Goal: Check status

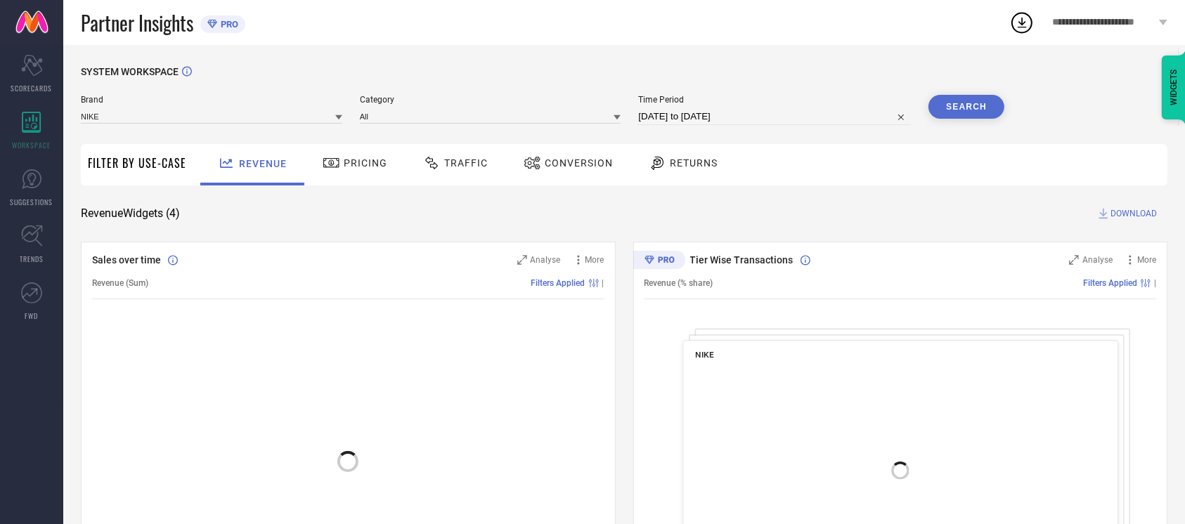
click at [547, 168] on span "Conversion" at bounding box center [579, 162] width 68 height 11
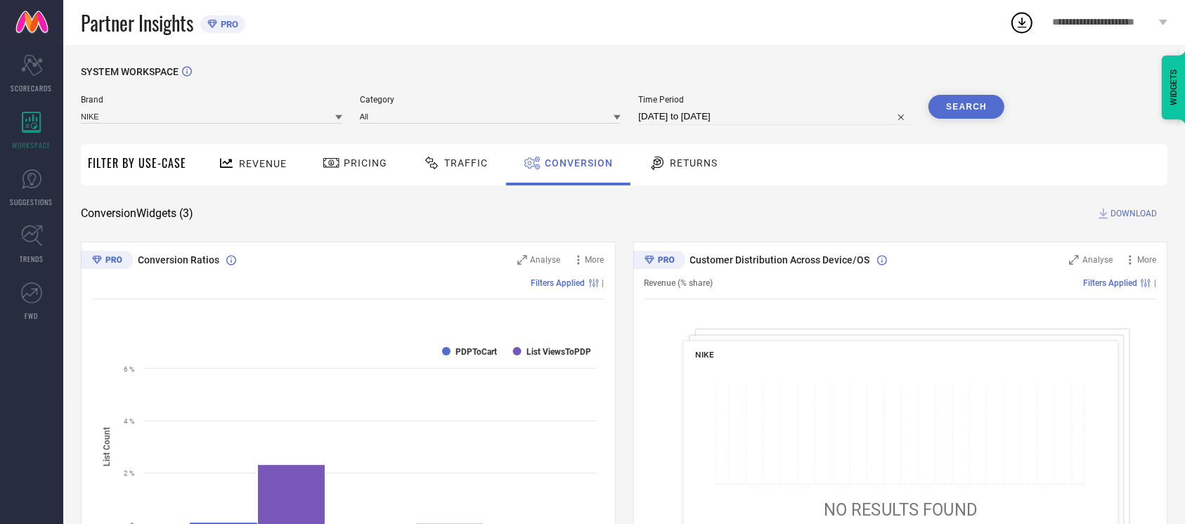
select select "8"
select select "2025"
select select "9"
select select "2025"
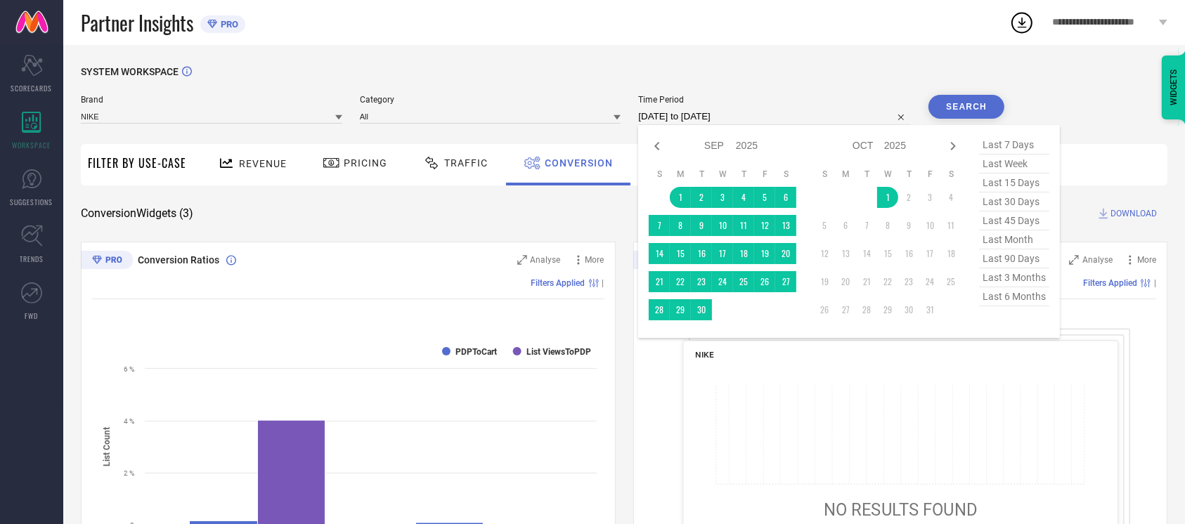
click at [760, 112] on input "01-09-2025 to 01-10-2025" at bounding box center [774, 116] width 273 height 17
click at [762, 115] on input "01-09-2025 to 01-10-2025" at bounding box center [774, 116] width 273 height 17
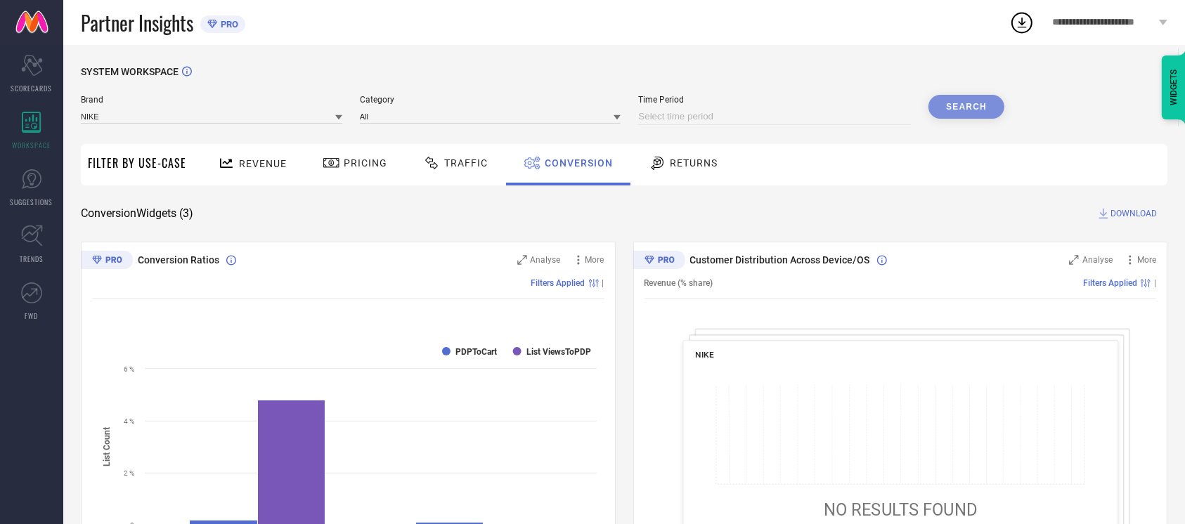
select select "9"
select select "2025"
select select "10"
select select "2025"
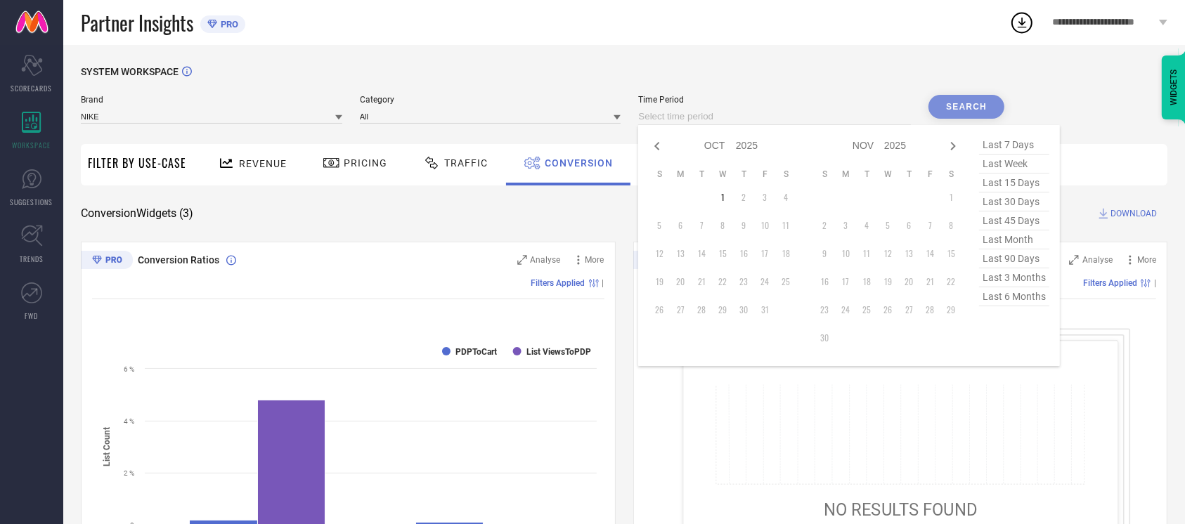
click at [647, 115] on input at bounding box center [774, 116] width 273 height 17
click at [723, 195] on td "1" at bounding box center [722, 197] width 21 height 21
type input "01-10-2025 to 01-10-2025"
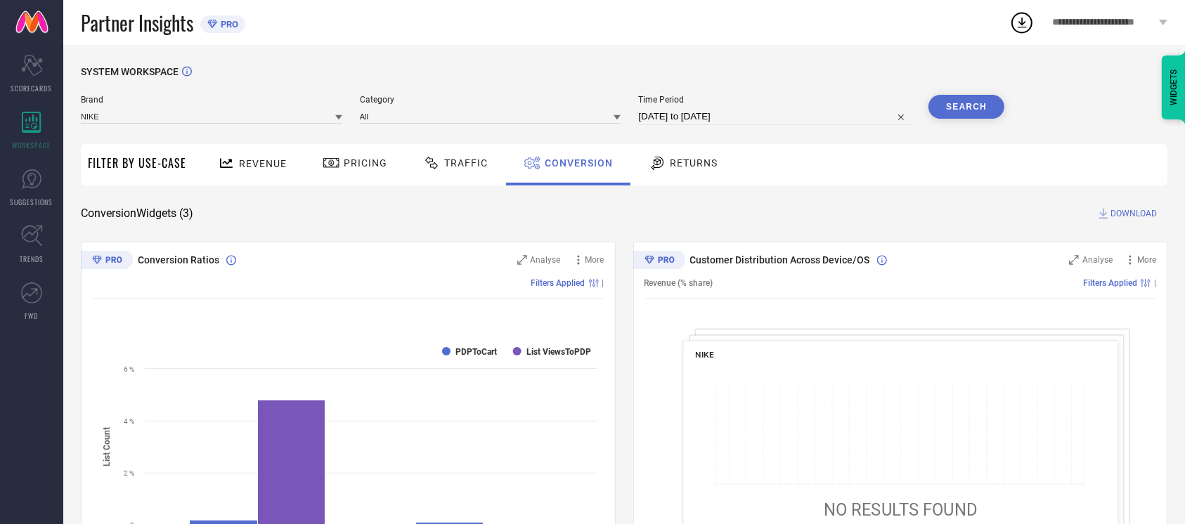
click at [959, 110] on button "Search" at bounding box center [966, 107] width 76 height 24
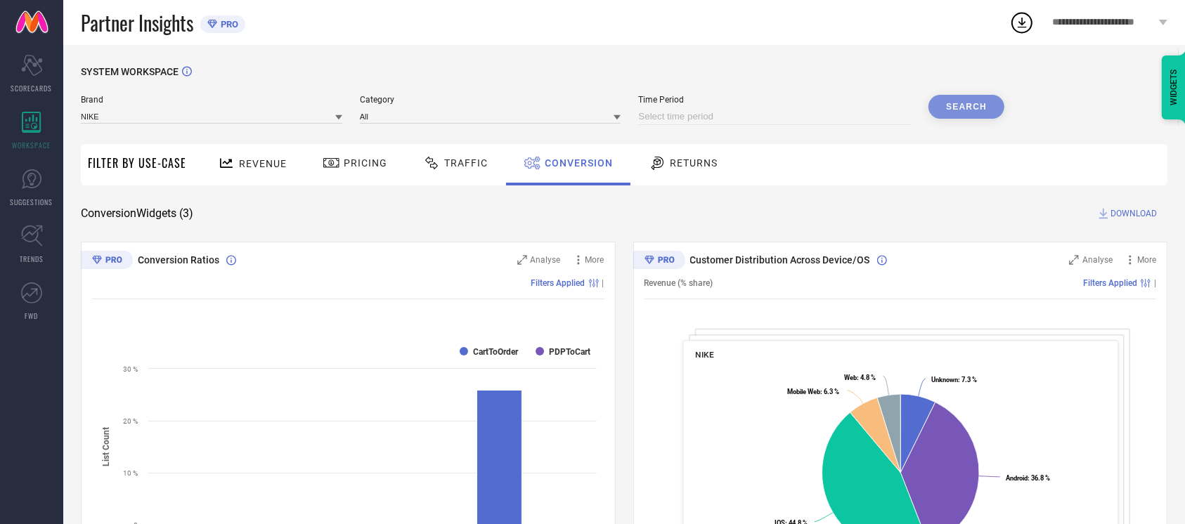
select select "9"
select select "2025"
select select "10"
select select "2025"
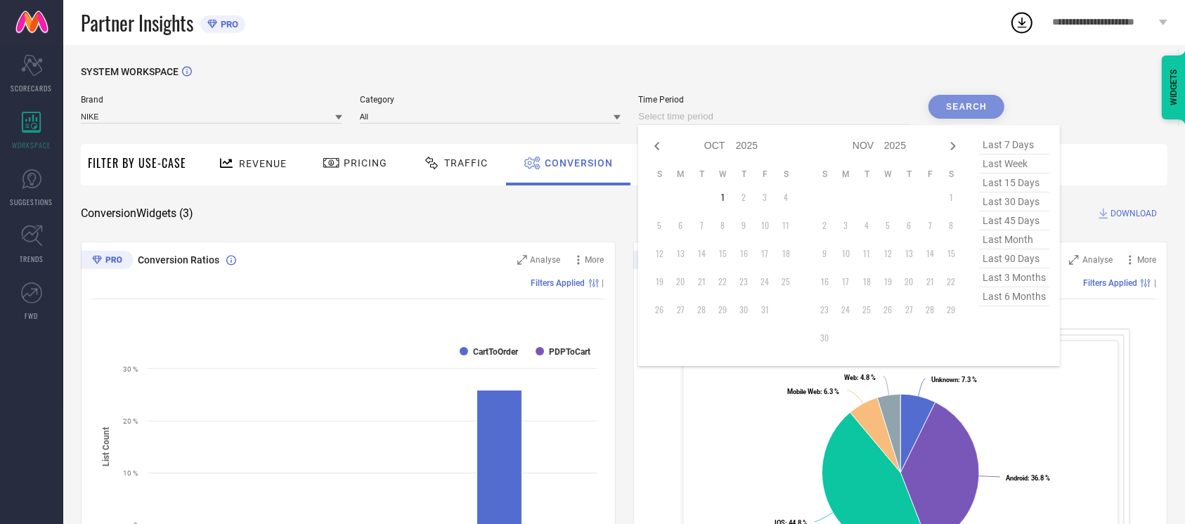
click at [699, 115] on input at bounding box center [774, 116] width 273 height 17
click at [652, 143] on icon at bounding box center [657, 146] width 17 height 17
select select "8"
select select "2025"
select select "9"
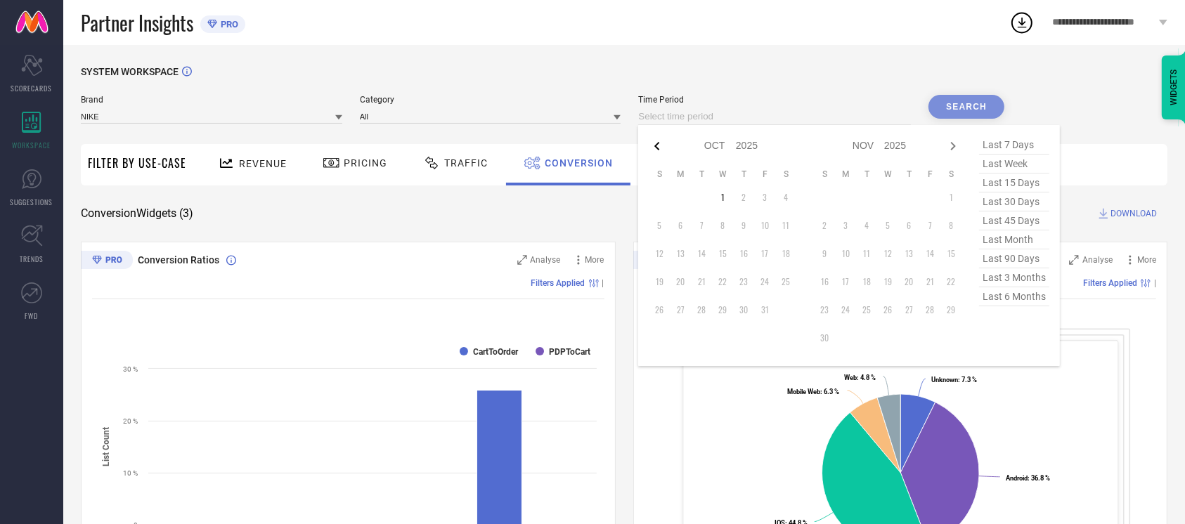
select select "2025"
click at [787, 282] on td "27" at bounding box center [785, 281] width 21 height 21
type input "27-09-2025 to 27-09-2025"
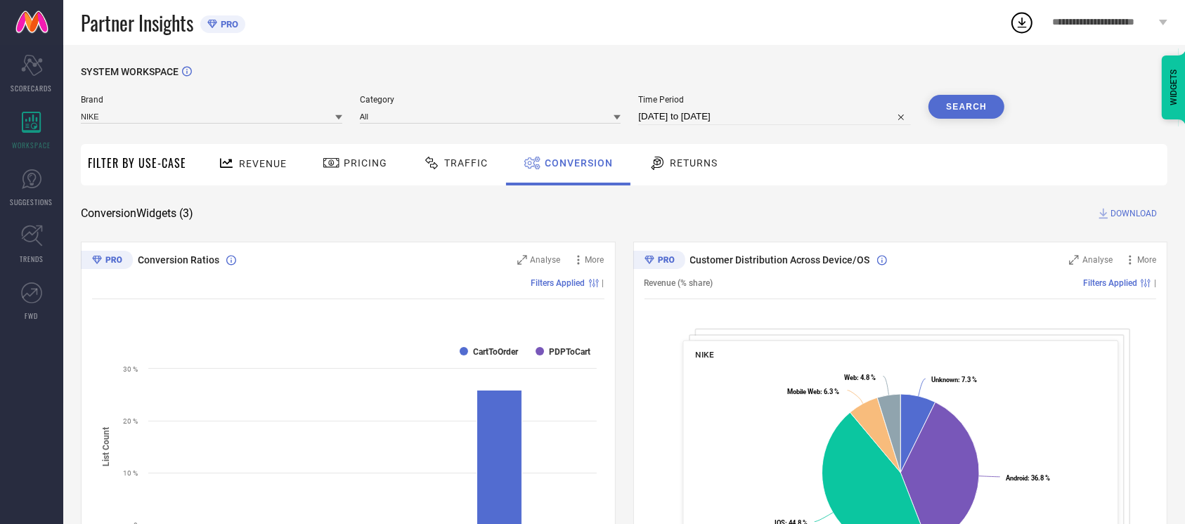
click at [960, 101] on button "Search" at bounding box center [966, 107] width 76 height 24
